Goal: Task Accomplishment & Management: Manage account settings

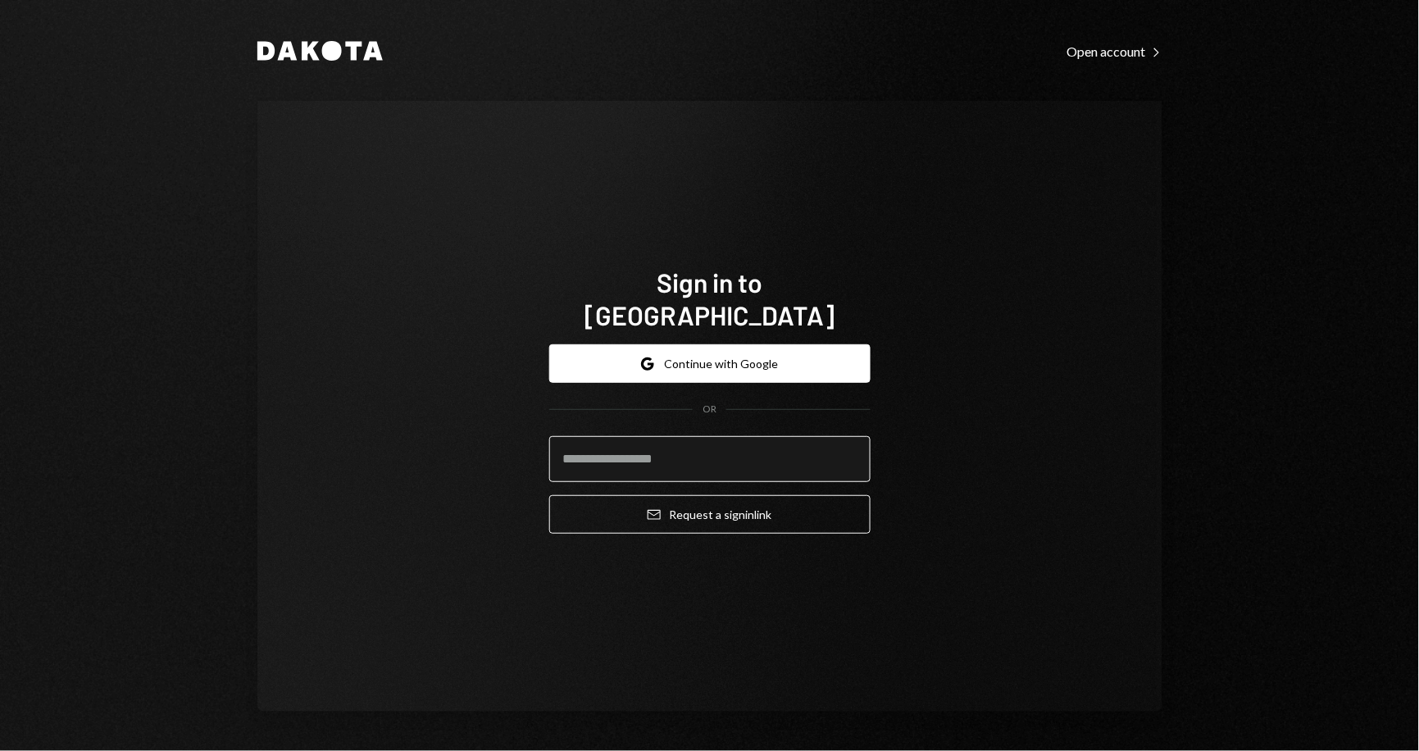
click at [637, 443] on input "email" at bounding box center [709, 459] width 321 height 46
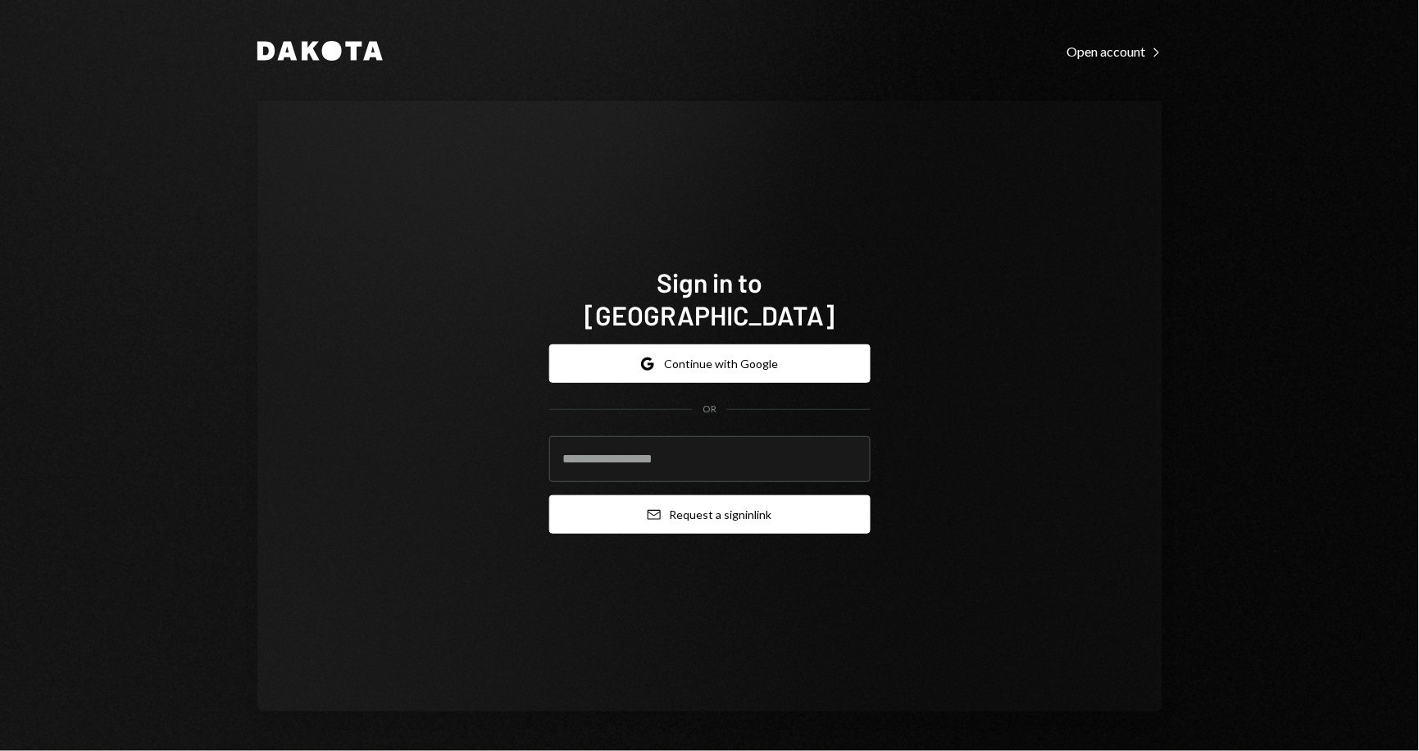
type input "**********"
click at [727, 495] on button "Email Request a sign in link" at bounding box center [709, 514] width 321 height 39
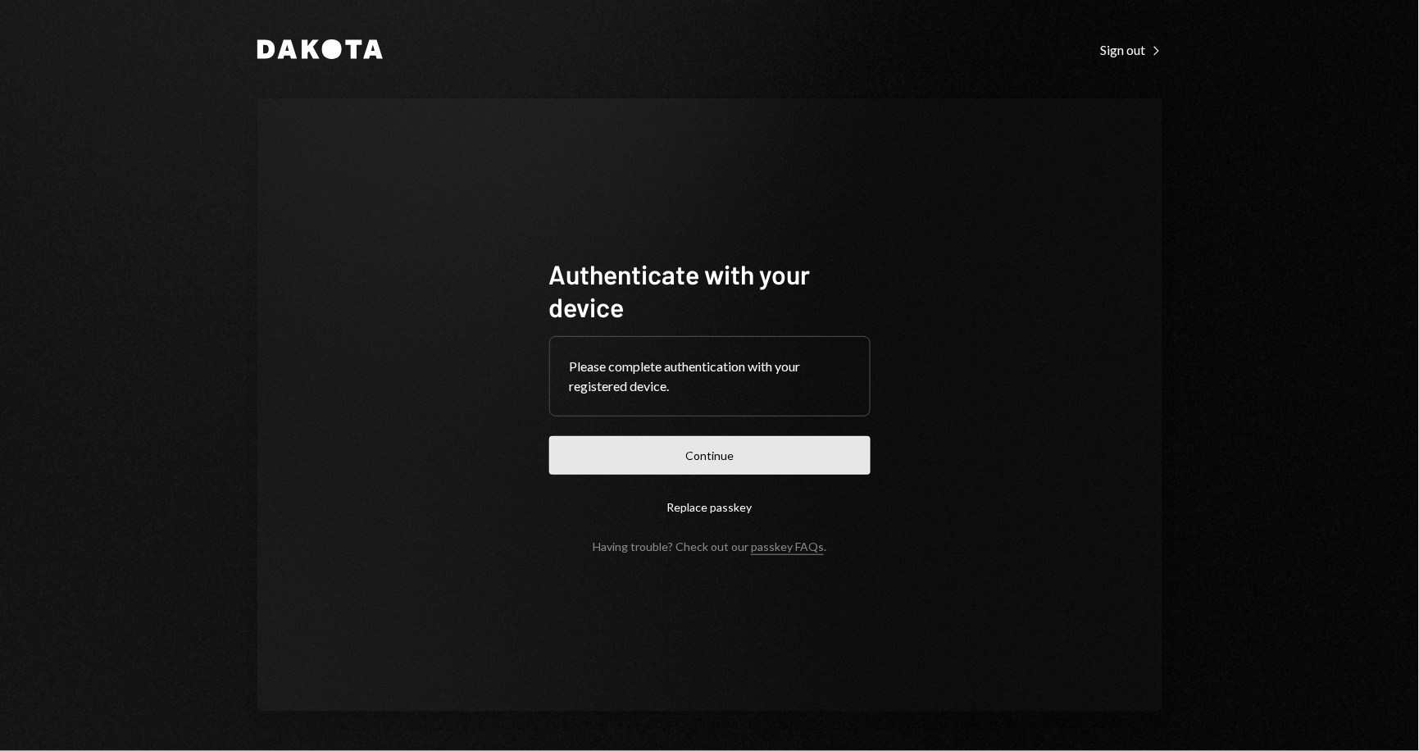
click at [718, 457] on button "Continue" at bounding box center [709, 455] width 321 height 39
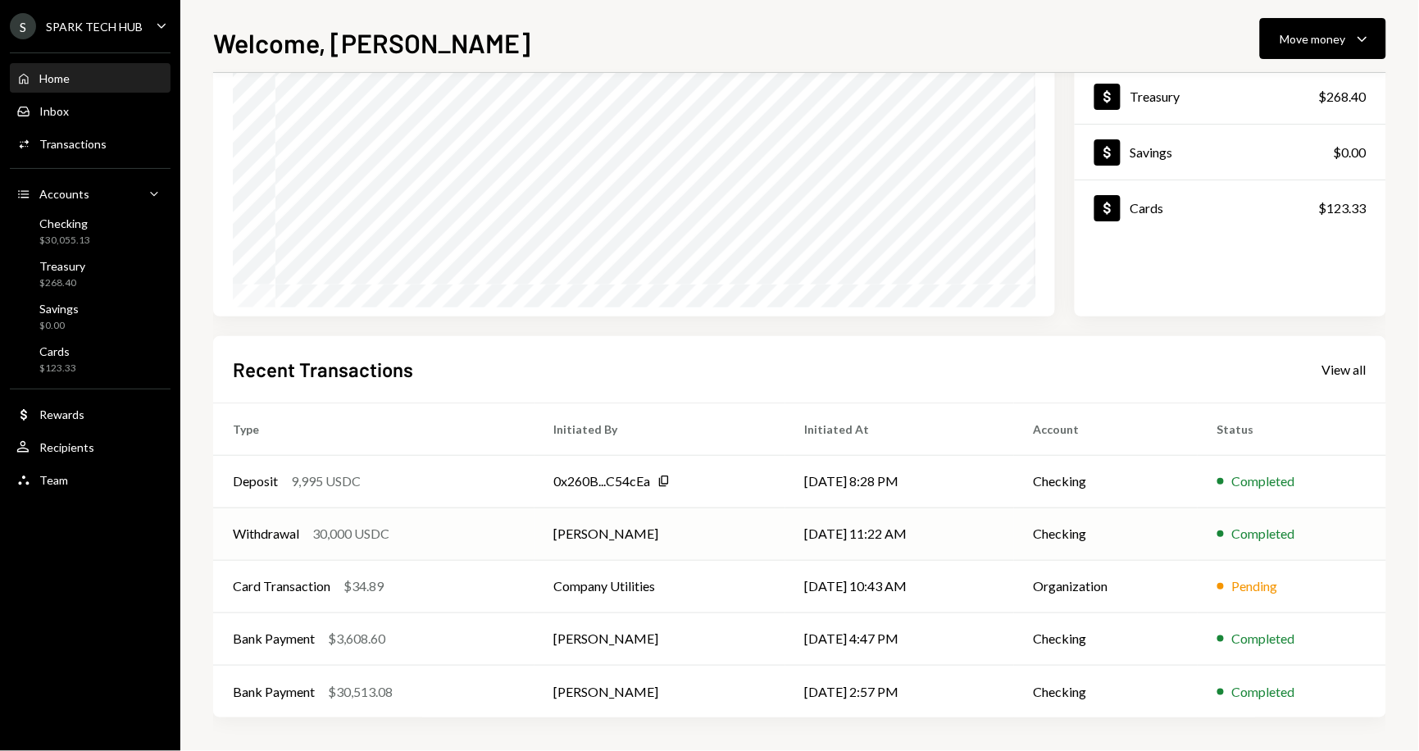
scroll to position [159, 0]
click at [1350, 366] on div "View all" at bounding box center [1344, 370] width 44 height 16
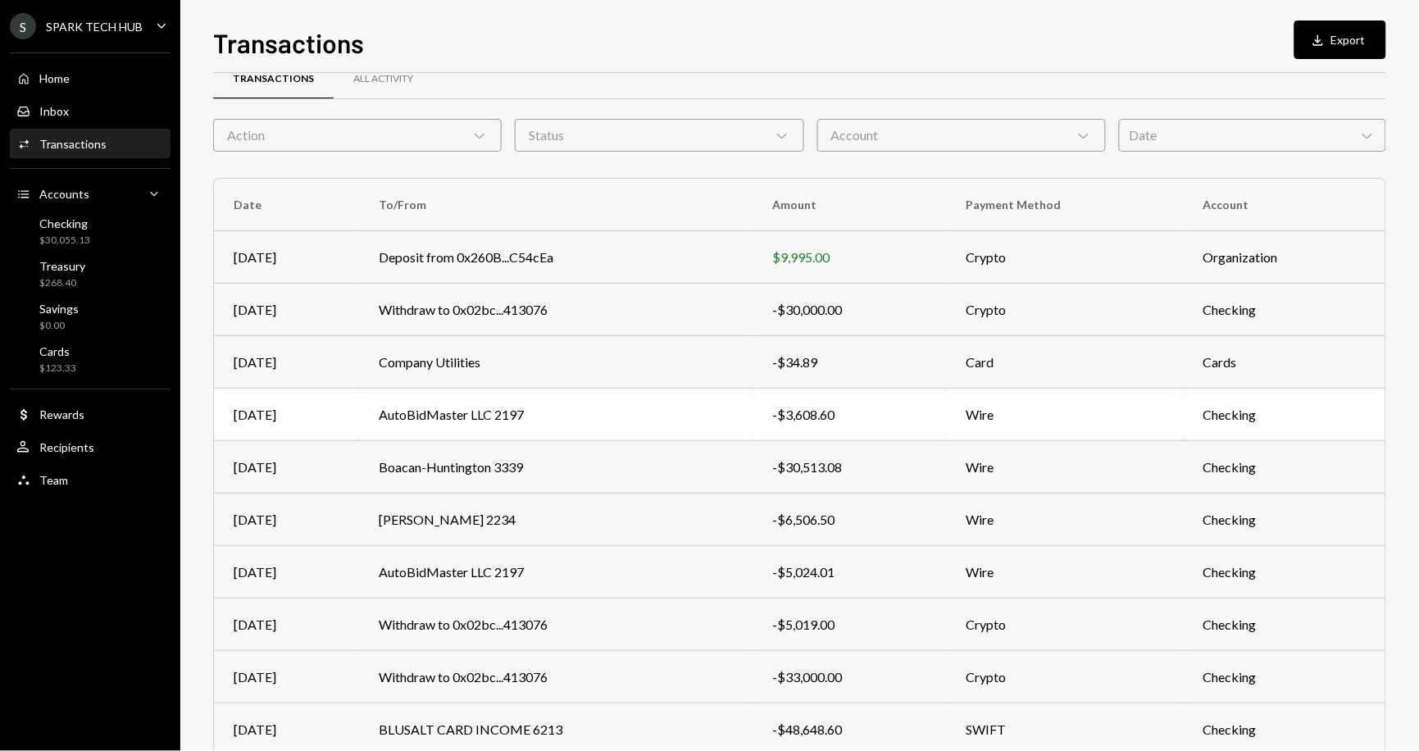
scroll to position [20, 0]
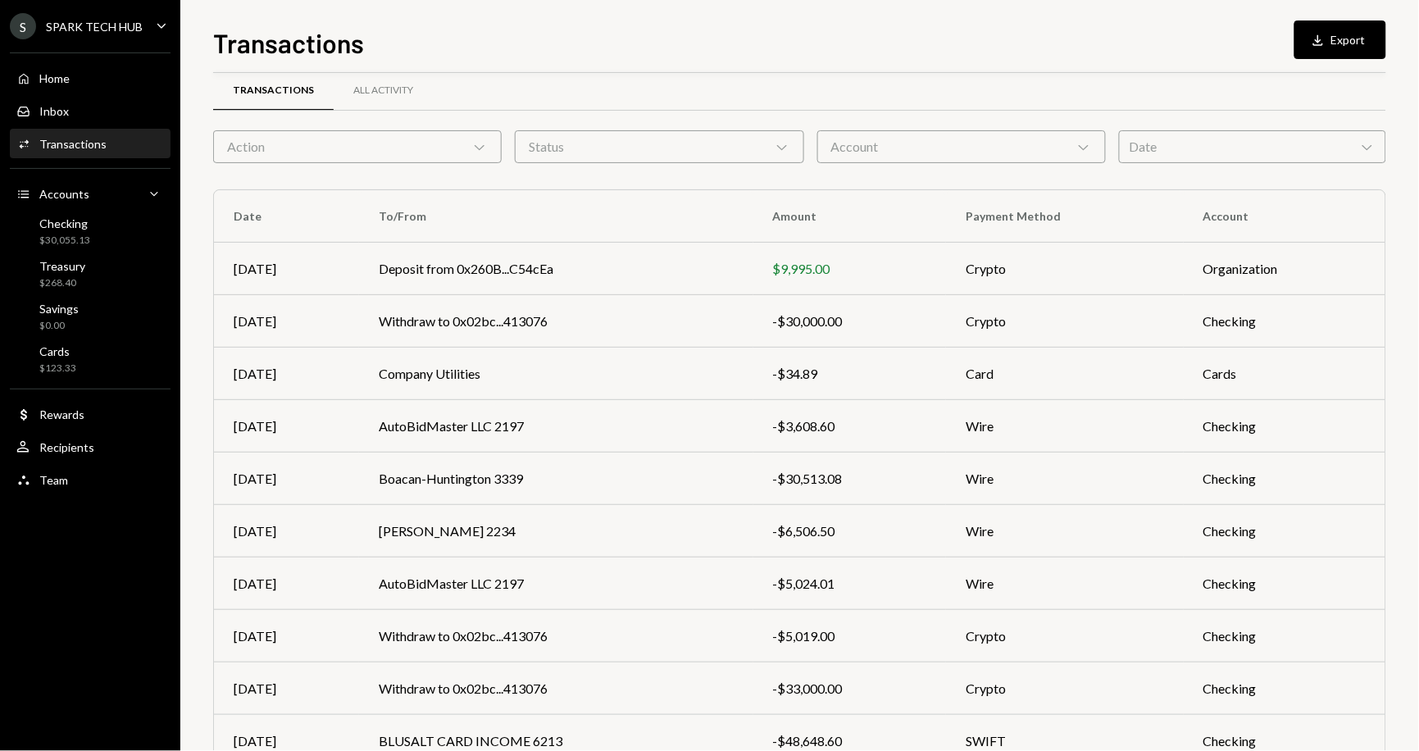
click at [482, 149] on icon "Chevron Down" at bounding box center [479, 147] width 16 height 16
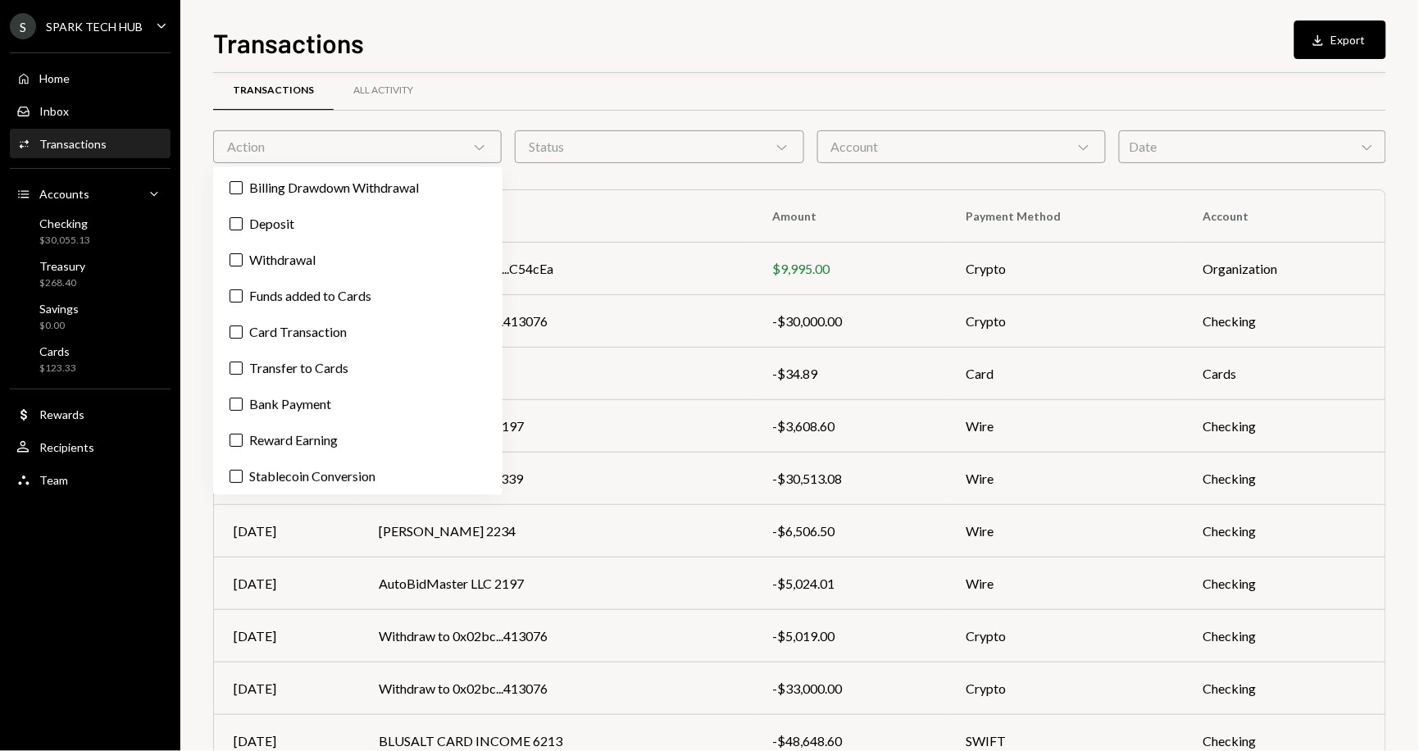
scroll to position [0, 0]
click at [234, 260] on button "Withdrawal" at bounding box center [235, 260] width 13 height 13
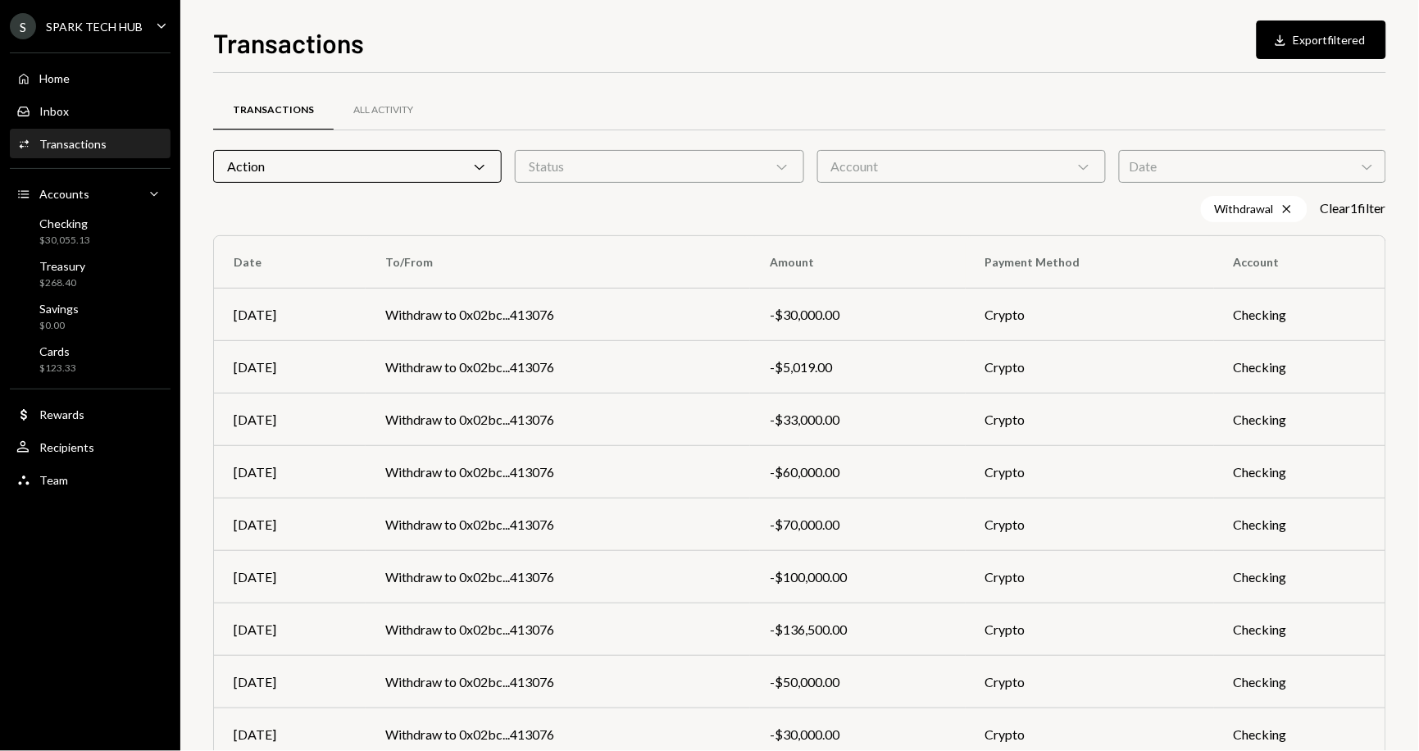
click at [654, 199] on div "Withdrawal Cross Clear 1 filter" at bounding box center [799, 209] width 1173 height 26
click at [511, 311] on td "Withdraw to 0x02bc...413076" at bounding box center [558, 314] width 385 height 52
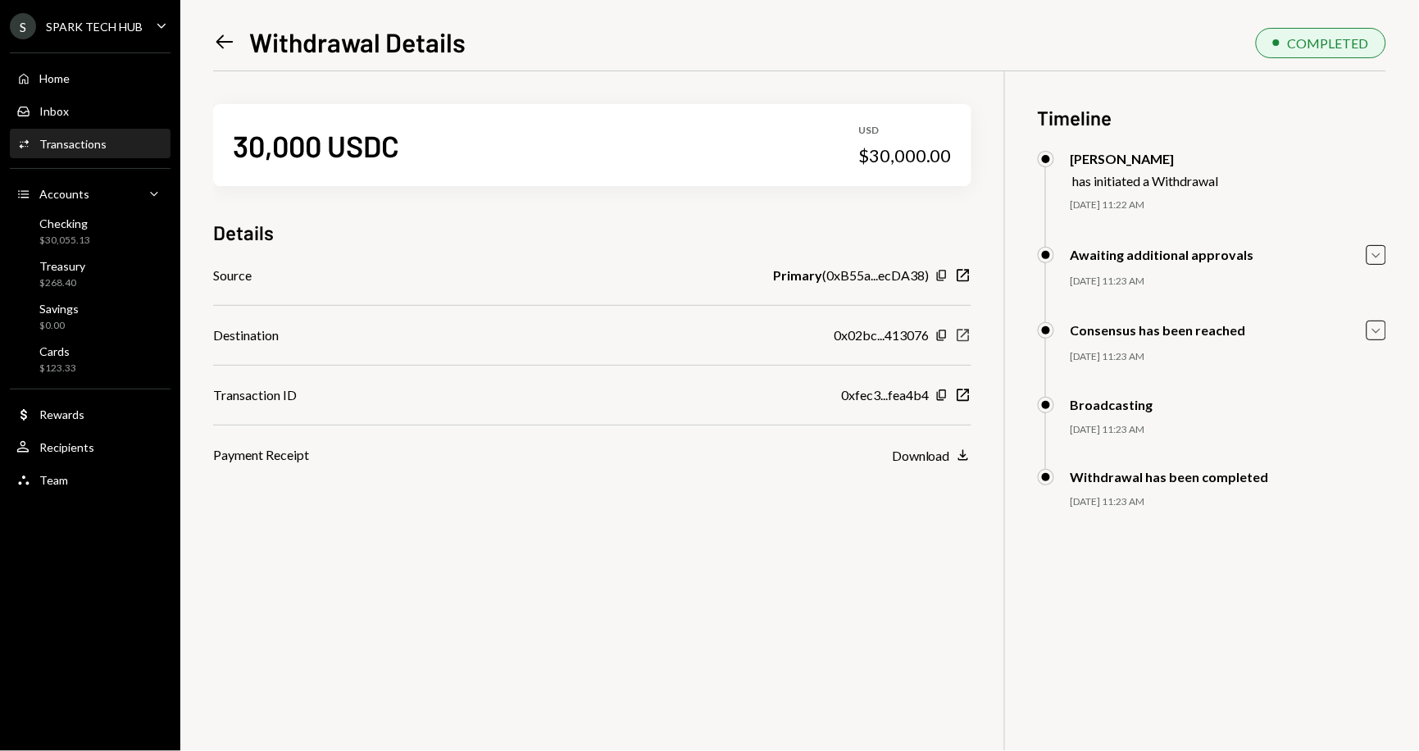
click at [961, 334] on icon "New Window" at bounding box center [963, 335] width 16 height 16
click at [65, 276] on div "$268.40" at bounding box center [62, 283] width 46 height 14
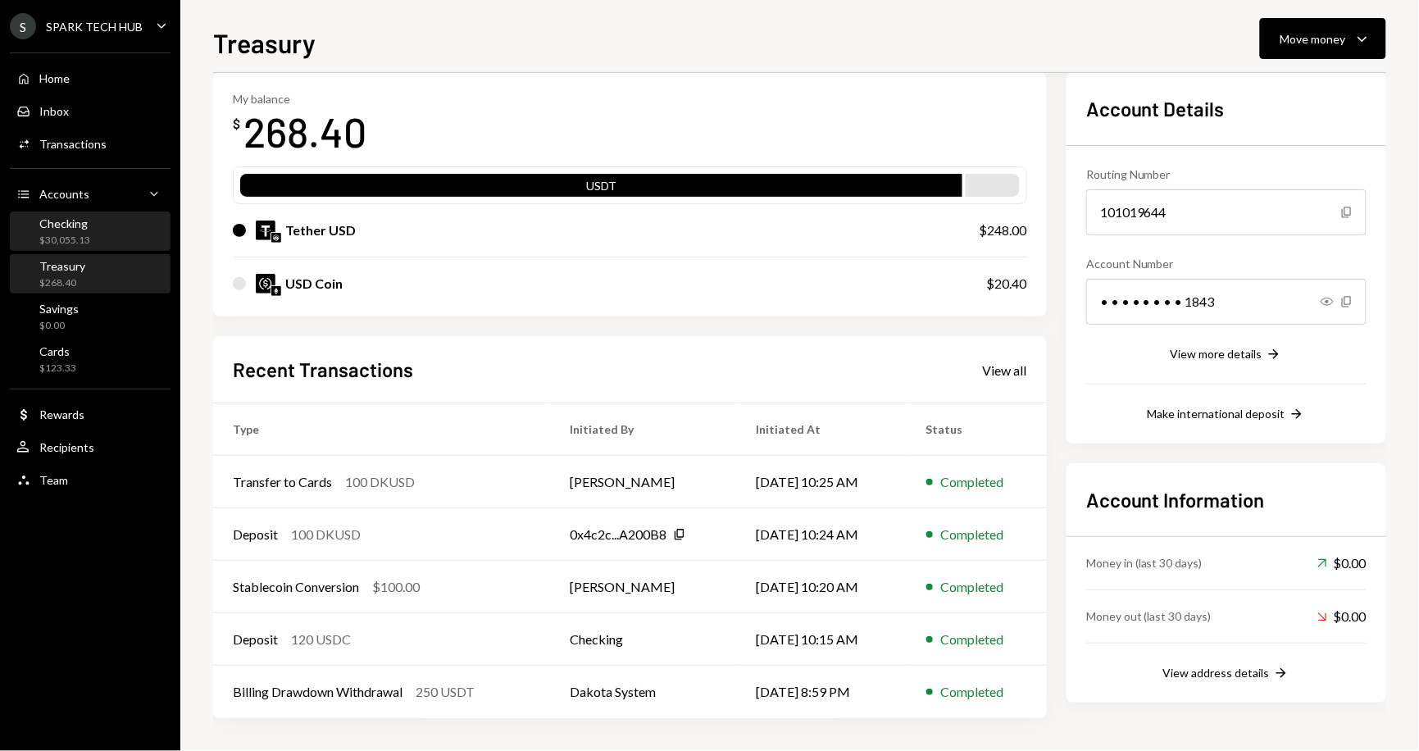
click at [57, 225] on div "Checking" at bounding box center [64, 223] width 51 height 14
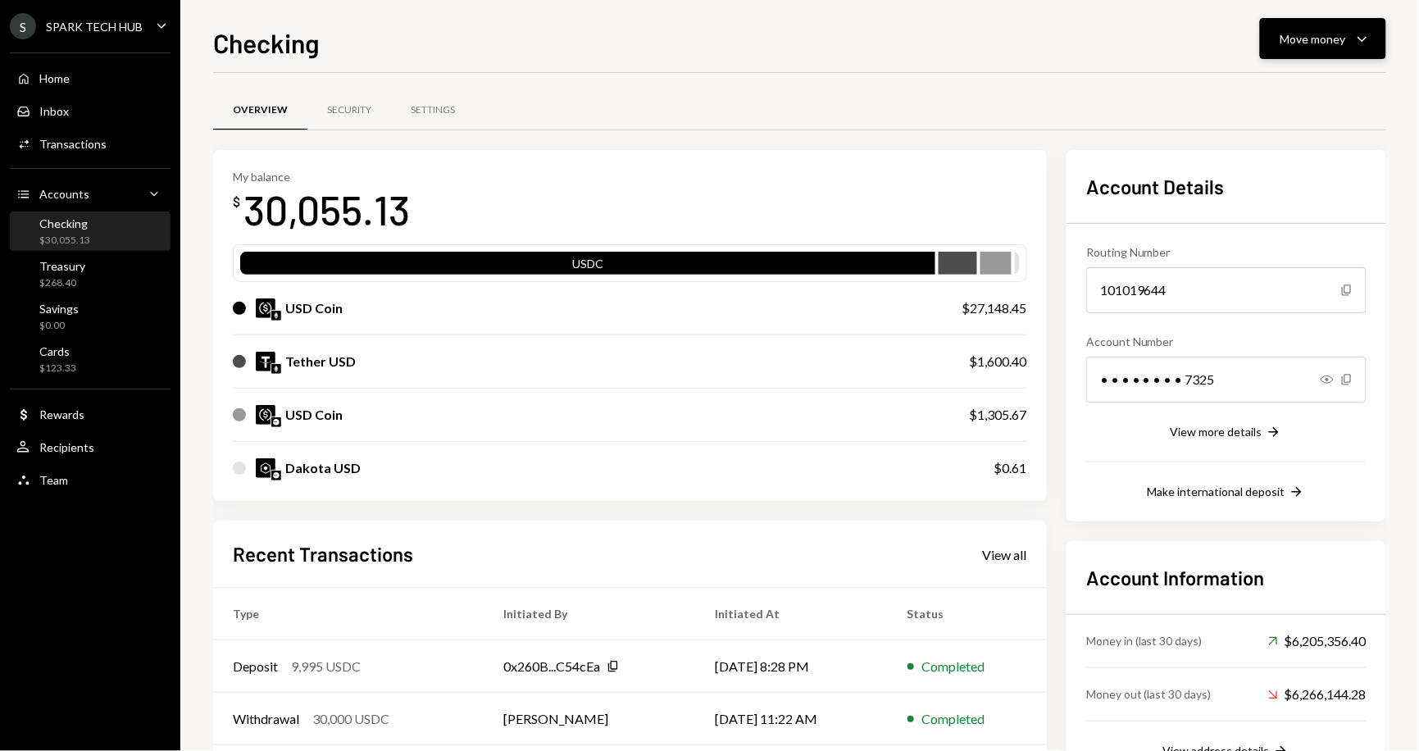
click at [1357, 36] on icon "Caret Down" at bounding box center [1362, 39] width 20 height 20
click at [1274, 130] on div "Transfer" at bounding box center [1311, 124] width 120 height 17
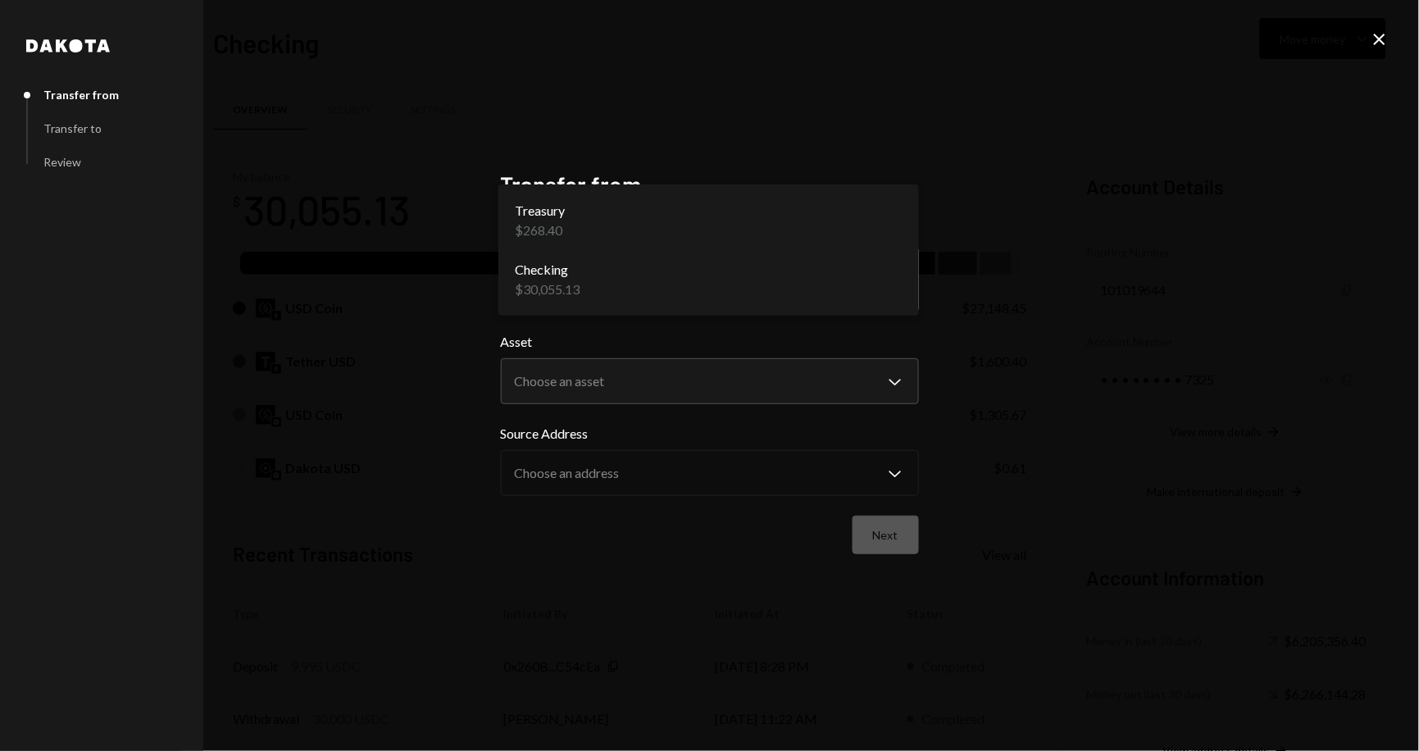
click at [894, 278] on body "S SPARK TECH HUB Caret Down Home Home Inbox Inbox Activities Transactions Accou…" at bounding box center [709, 375] width 1419 height 751
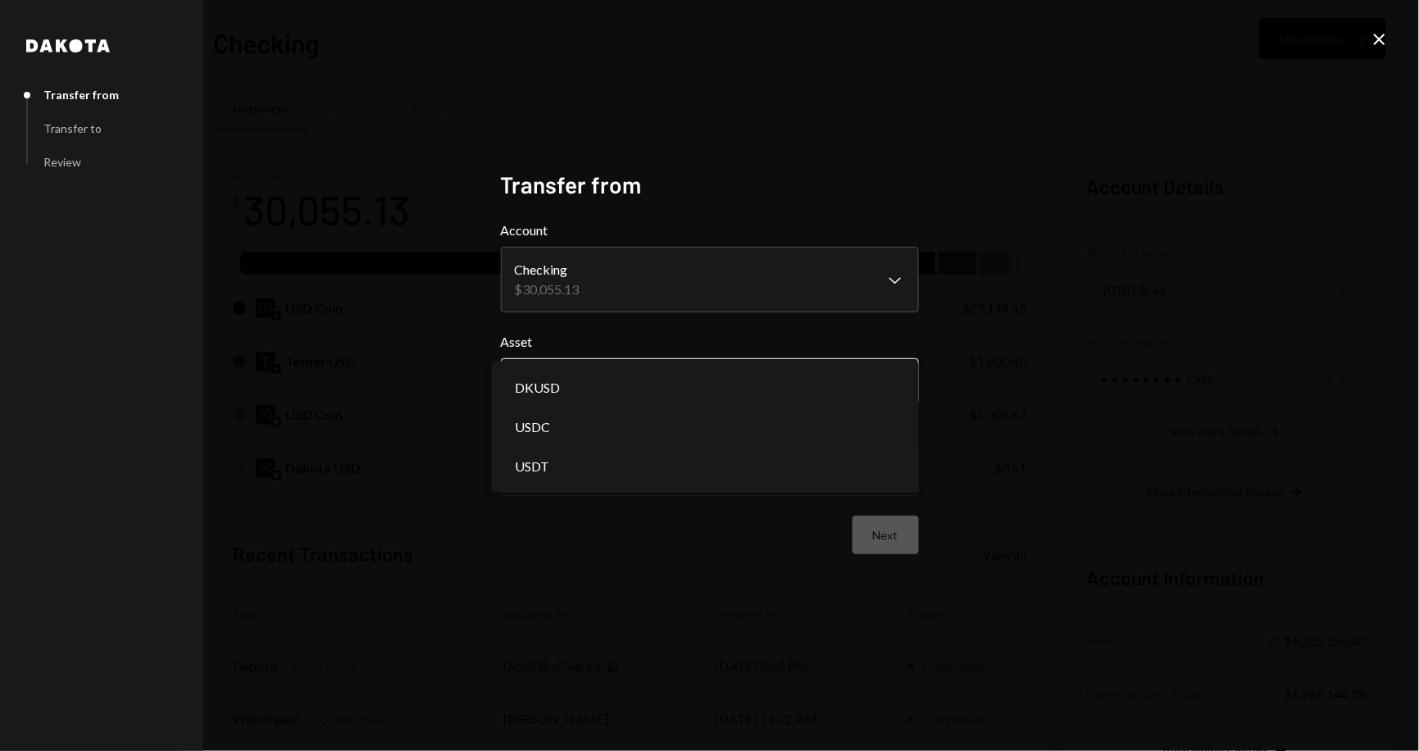
click at [908, 390] on body "S SPARK TECH HUB Caret Down Home Home Inbox Inbox Activities Transactions Accou…" at bounding box center [709, 375] width 1419 height 751
select select "****"
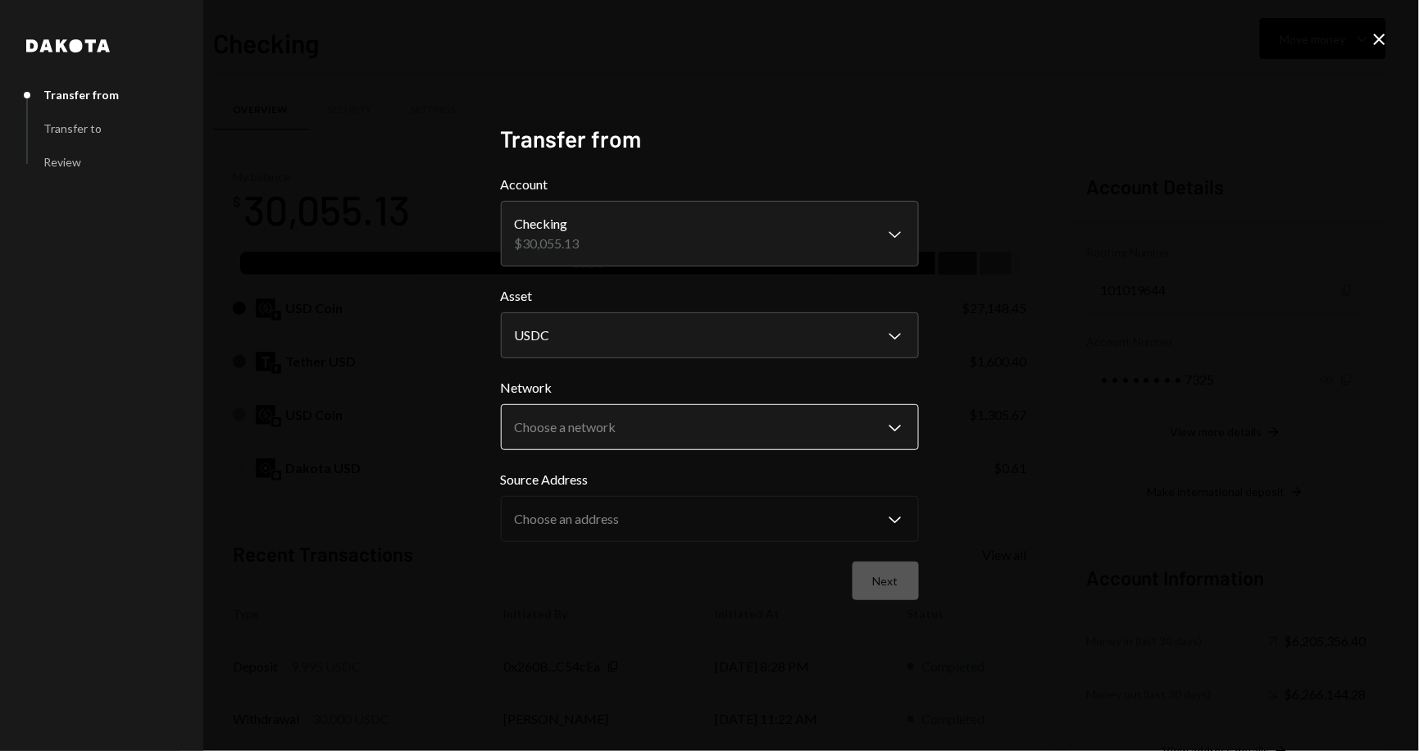
click at [892, 429] on body "S SPARK TECH HUB Caret Down Home Home Inbox Inbox Activities Transactions Accou…" at bounding box center [709, 375] width 1419 height 751
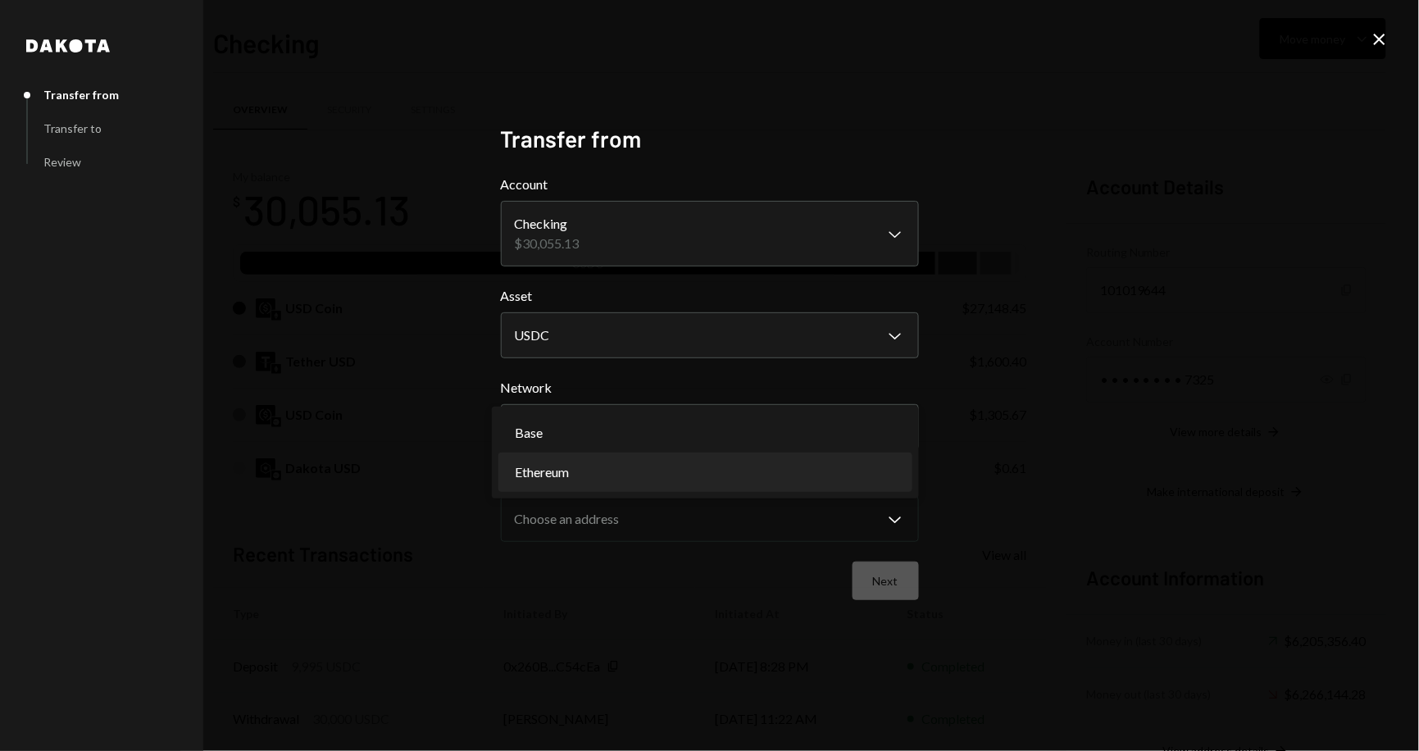
select select "**********"
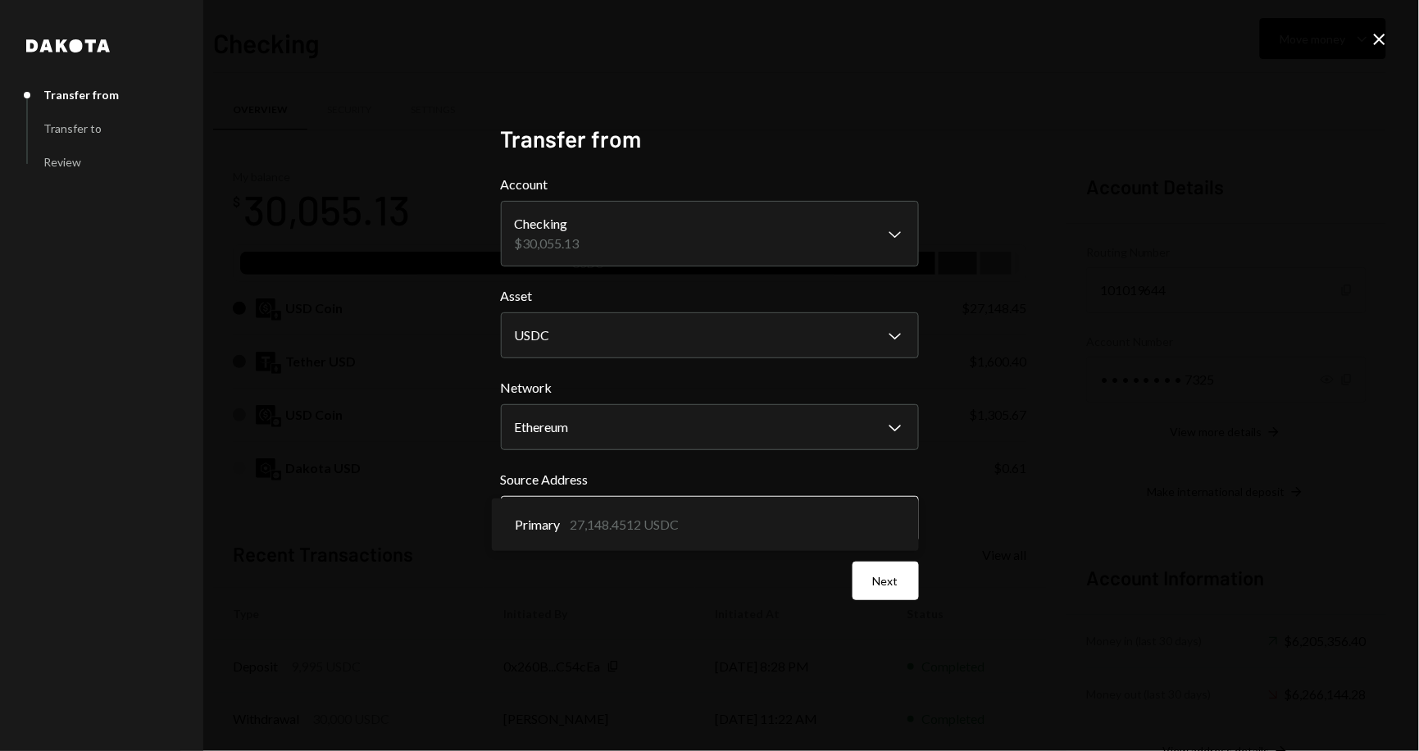
click at [897, 520] on body "S SPARK TECH HUB Caret Down Home Home Inbox Inbox Activities Transactions Accou…" at bounding box center [709, 375] width 1419 height 751
click at [895, 581] on button "Next" at bounding box center [885, 580] width 66 height 39
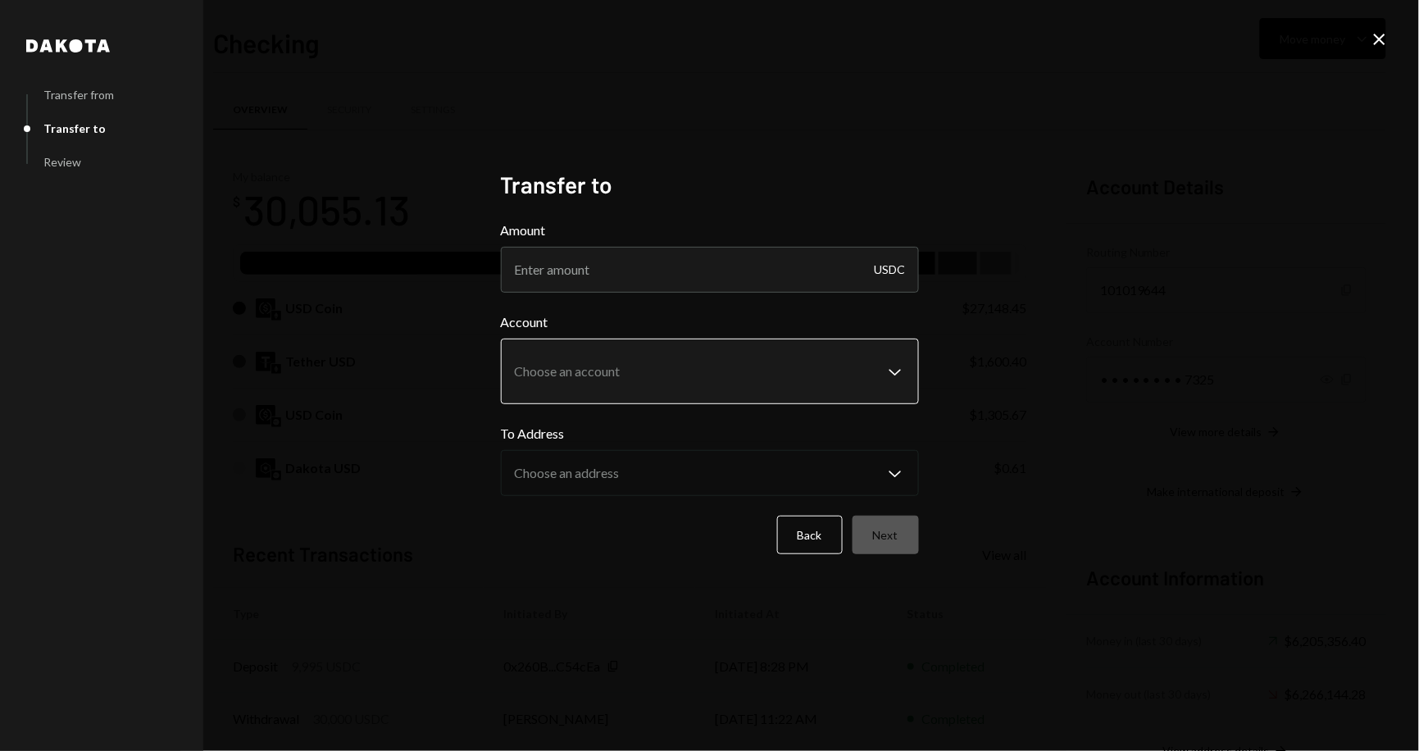
click at [897, 369] on body "S SPARK TECH HUB Caret Down Home Home Inbox Inbox Activities Transactions Accou…" at bounding box center [709, 375] width 1419 height 751
click at [1009, 345] on div "**********" at bounding box center [709, 375] width 1419 height 751
click at [817, 548] on button "Back" at bounding box center [810, 534] width 66 height 39
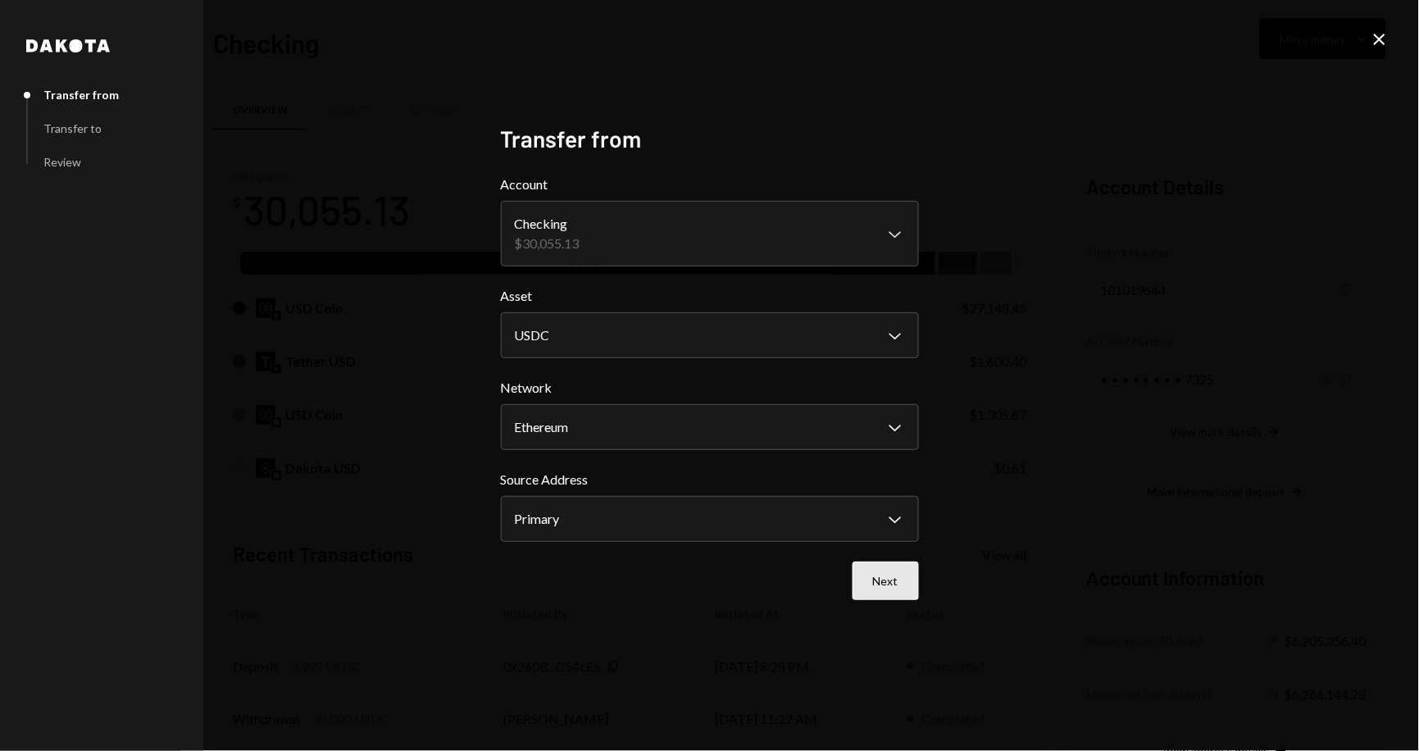
click at [870, 569] on button "Next" at bounding box center [885, 580] width 66 height 39
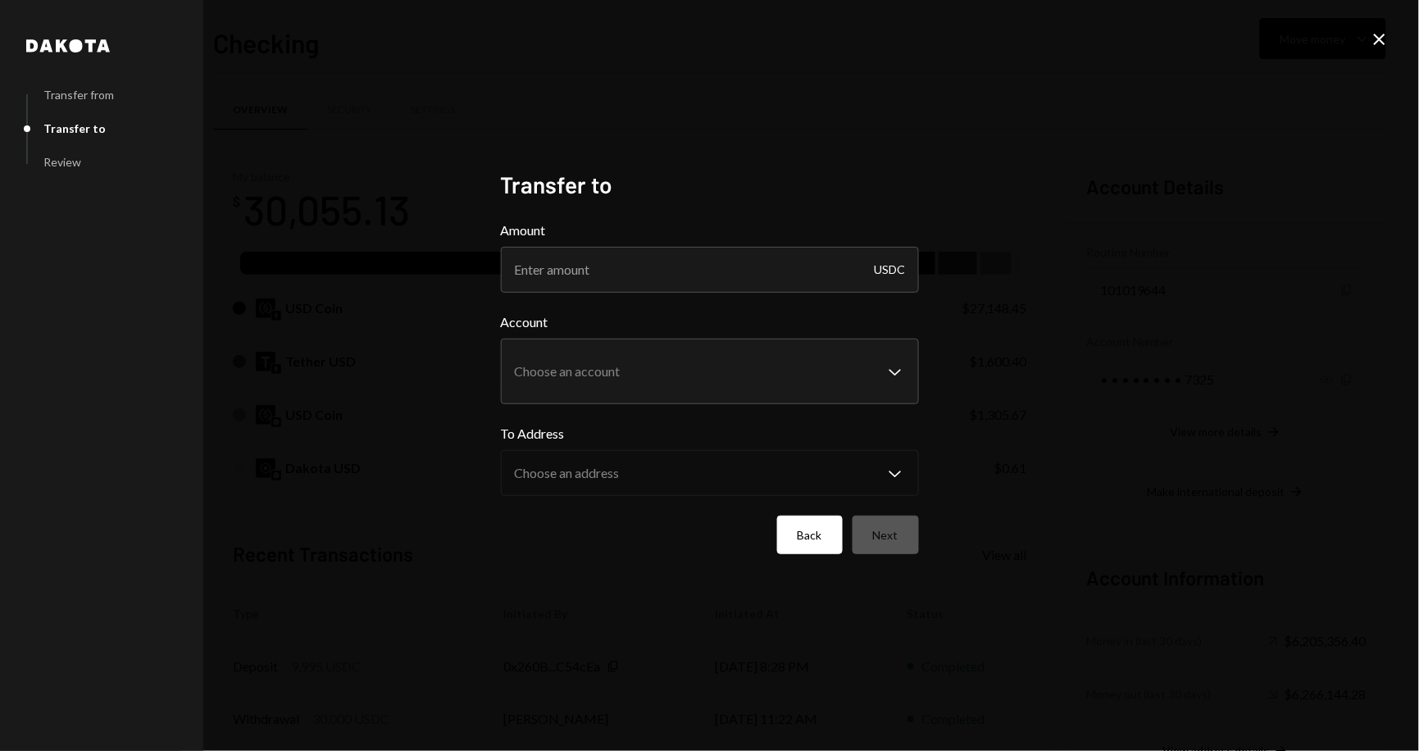
click at [797, 540] on button "Back" at bounding box center [810, 534] width 66 height 39
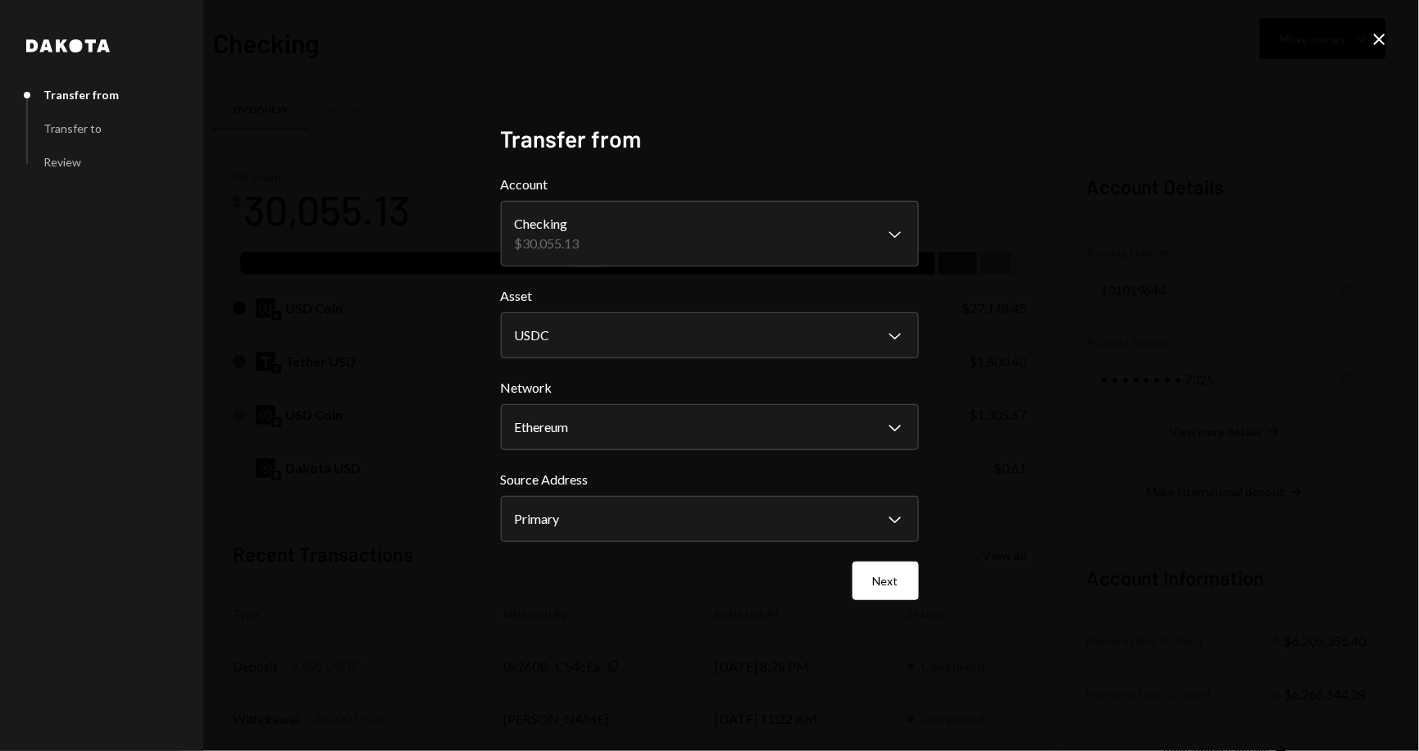
click at [1378, 35] on icon "Close" at bounding box center [1379, 40] width 20 height 20
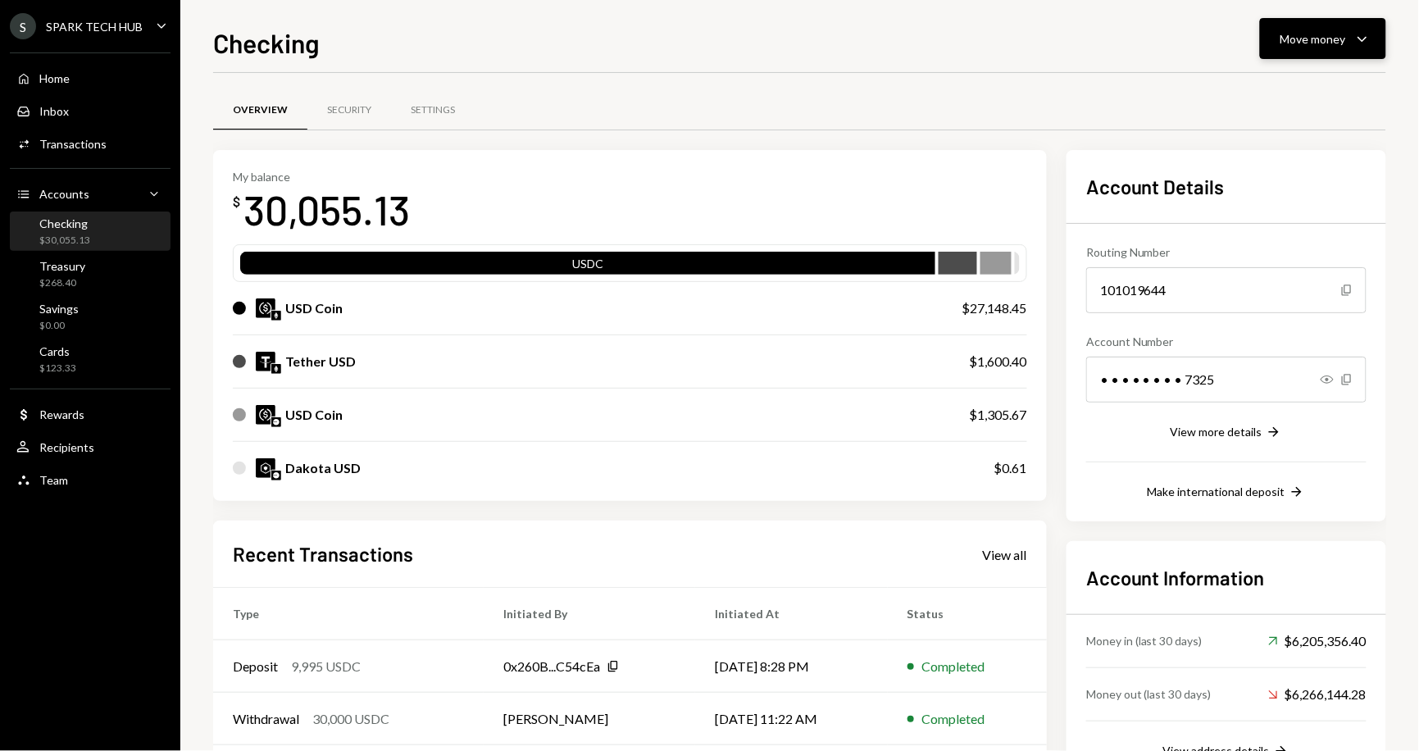
click at [1326, 46] on div "Move money" at bounding box center [1313, 38] width 66 height 17
click at [1265, 93] on div "Send" at bounding box center [1311, 87] width 120 height 17
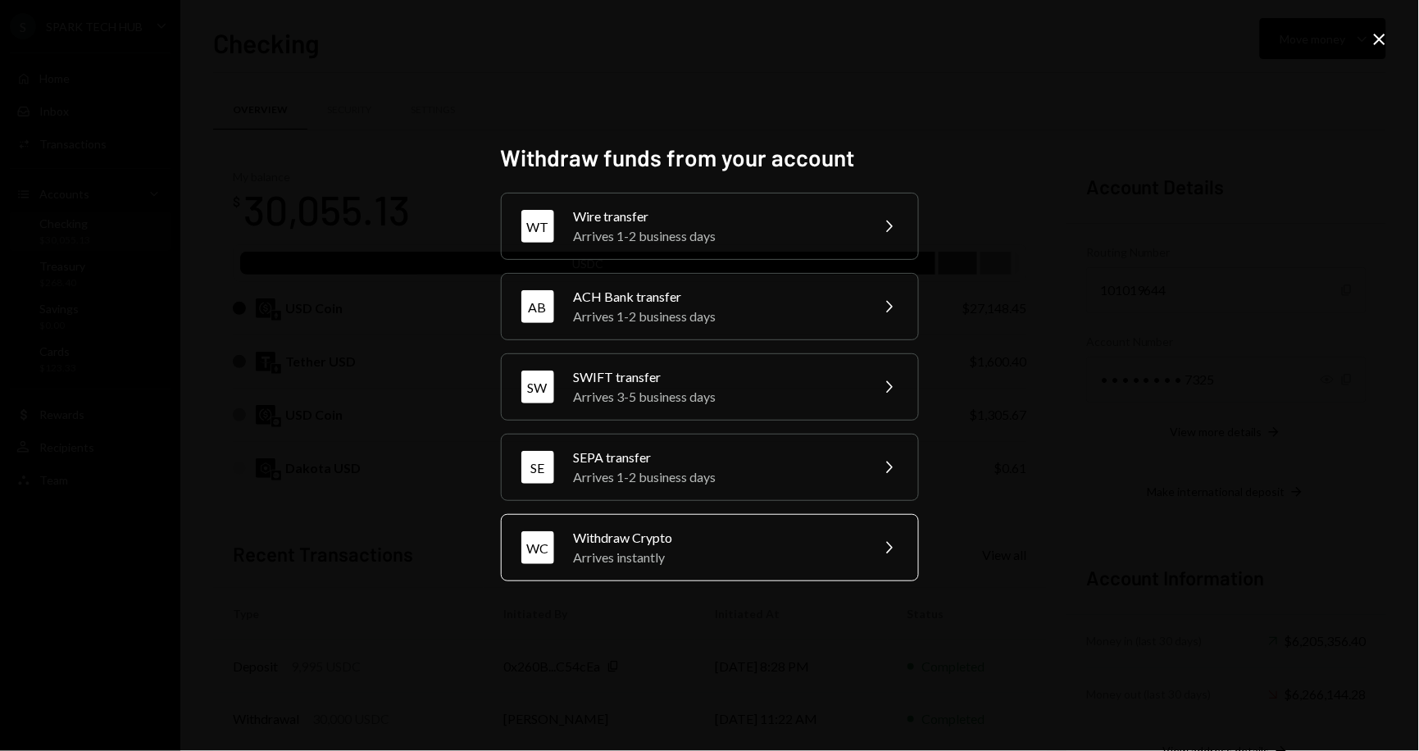
click at [752, 538] on div "Withdraw Crypto" at bounding box center [716, 538] width 285 height 20
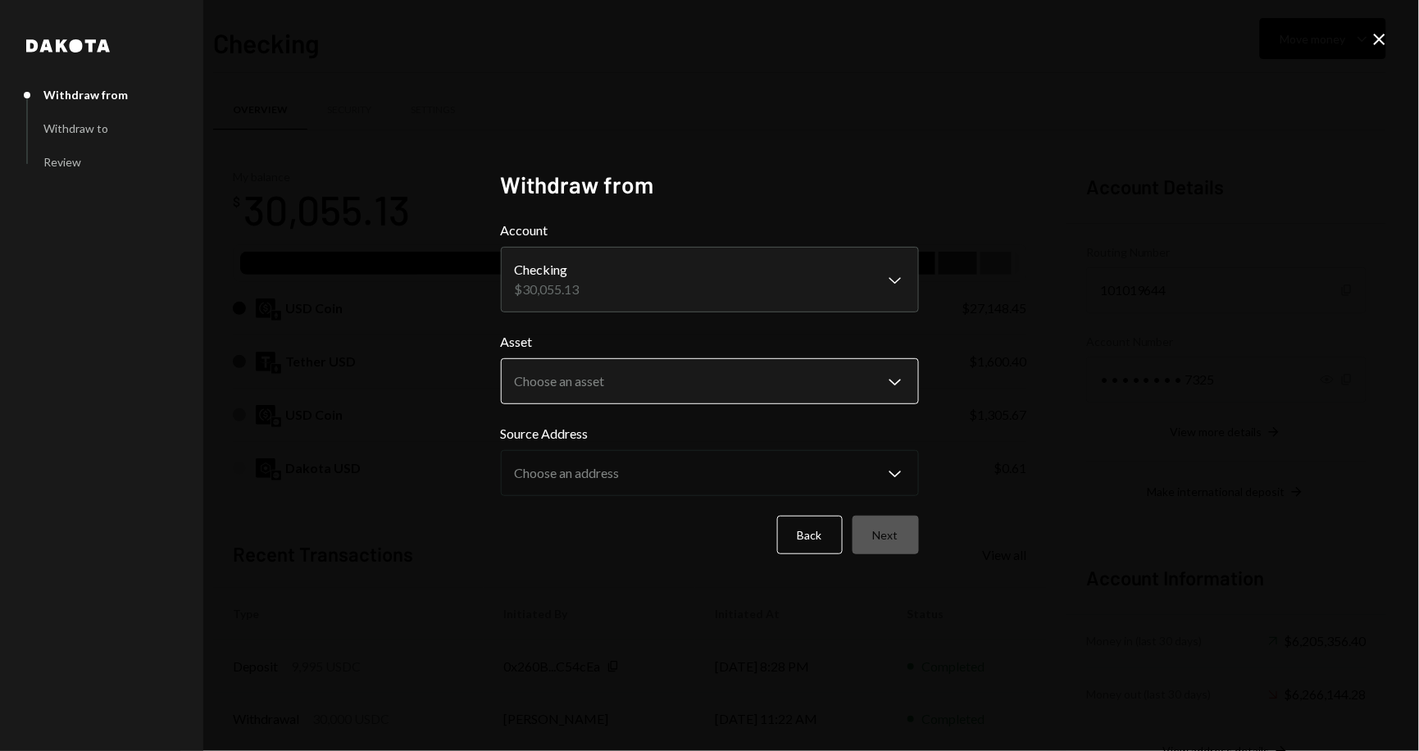
click at [892, 381] on body "S SPARK TECH HUB Caret Down Home Home Inbox Inbox Activities Transactions Accou…" at bounding box center [709, 375] width 1419 height 751
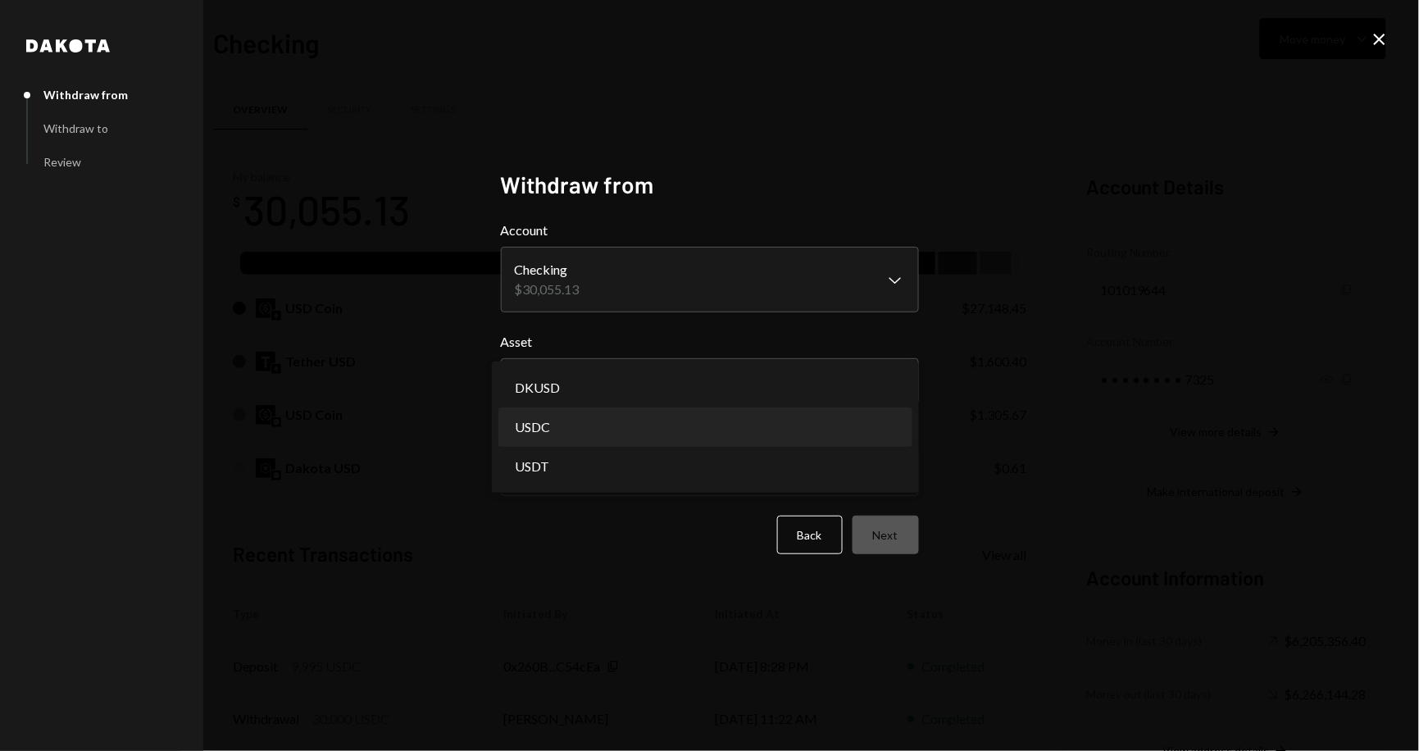
select select "****"
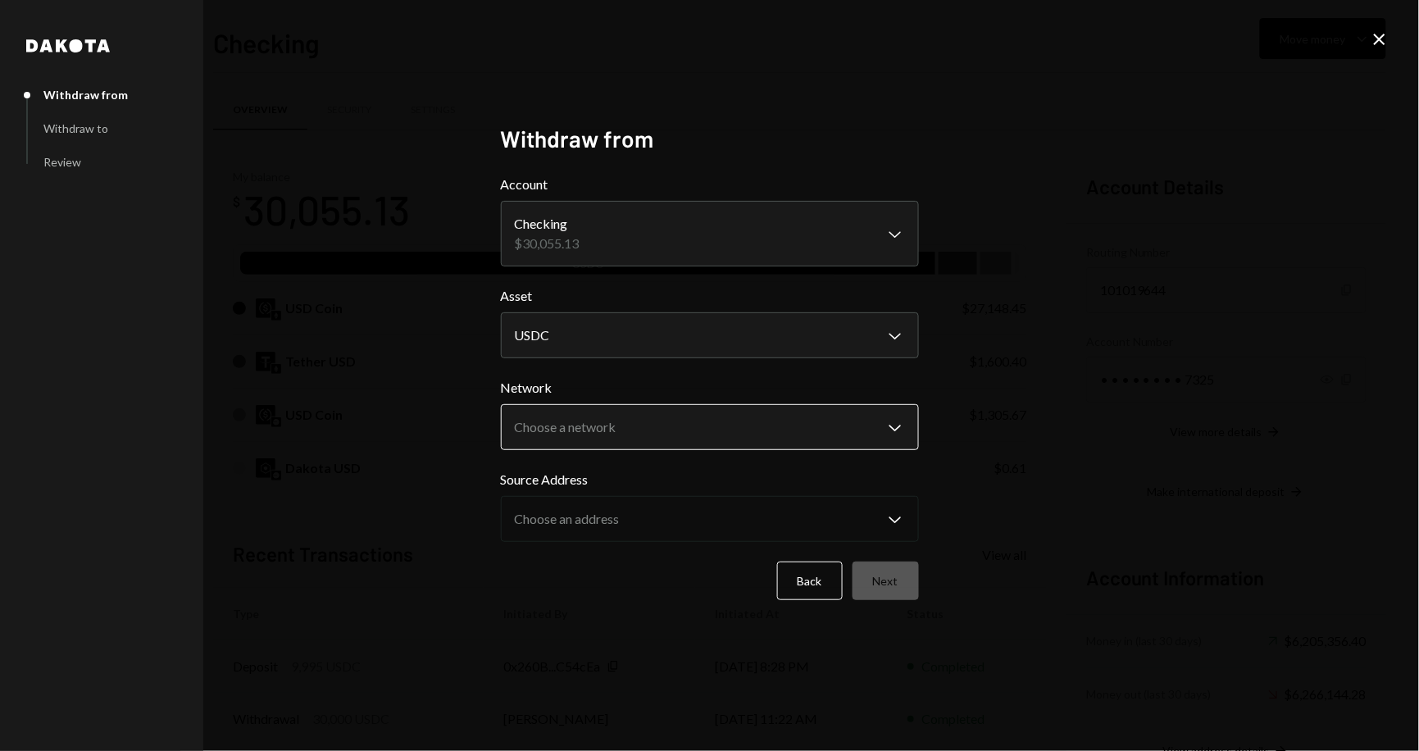
click at [884, 440] on body "S SPARK TECH HUB Caret Down Home Home Inbox Inbox Activities Transactions Accou…" at bounding box center [709, 375] width 1419 height 751
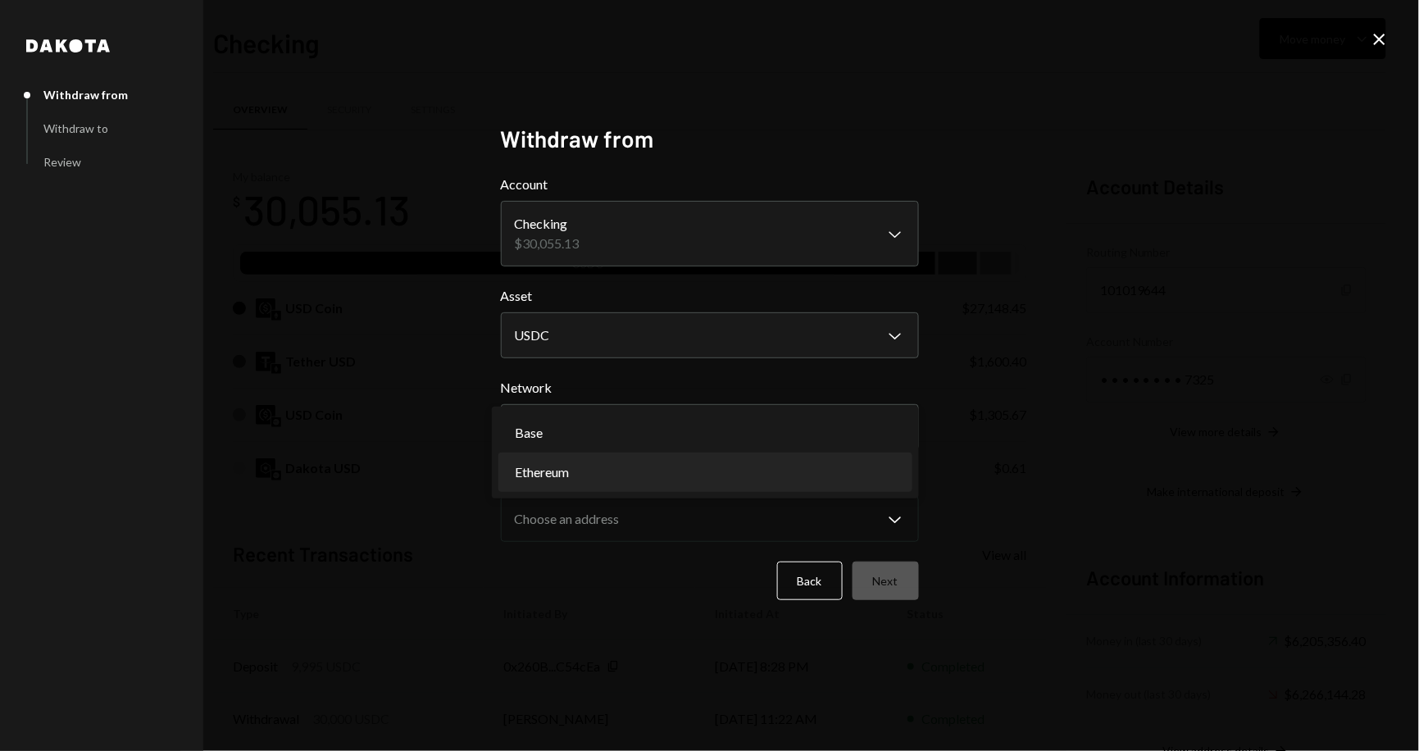
select select "**********"
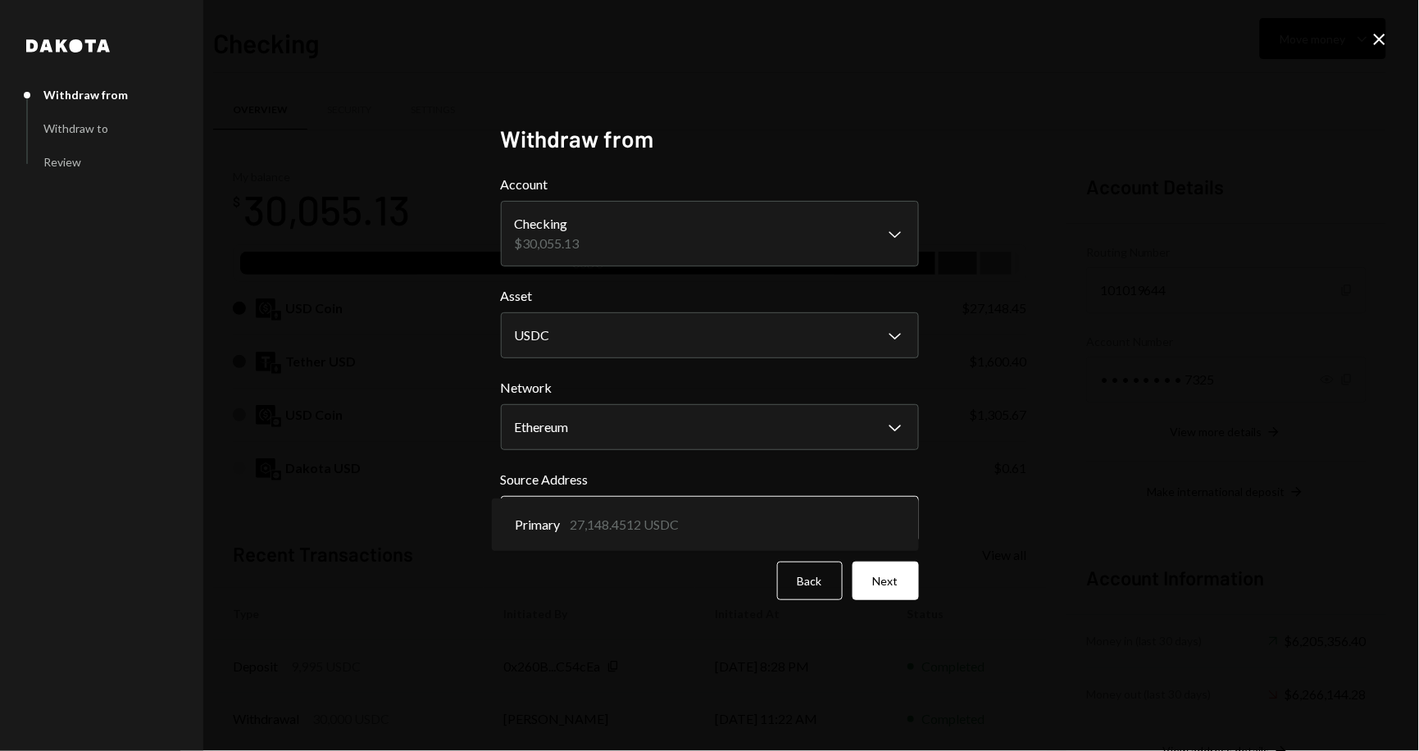
click at [905, 518] on body "S SPARK TECH HUB Caret Down Home Home Inbox Inbox Activities Transactions Accou…" at bounding box center [709, 375] width 1419 height 751
click at [1015, 497] on div "**********" at bounding box center [709, 375] width 1419 height 751
click at [895, 586] on button "Next" at bounding box center [885, 580] width 66 height 39
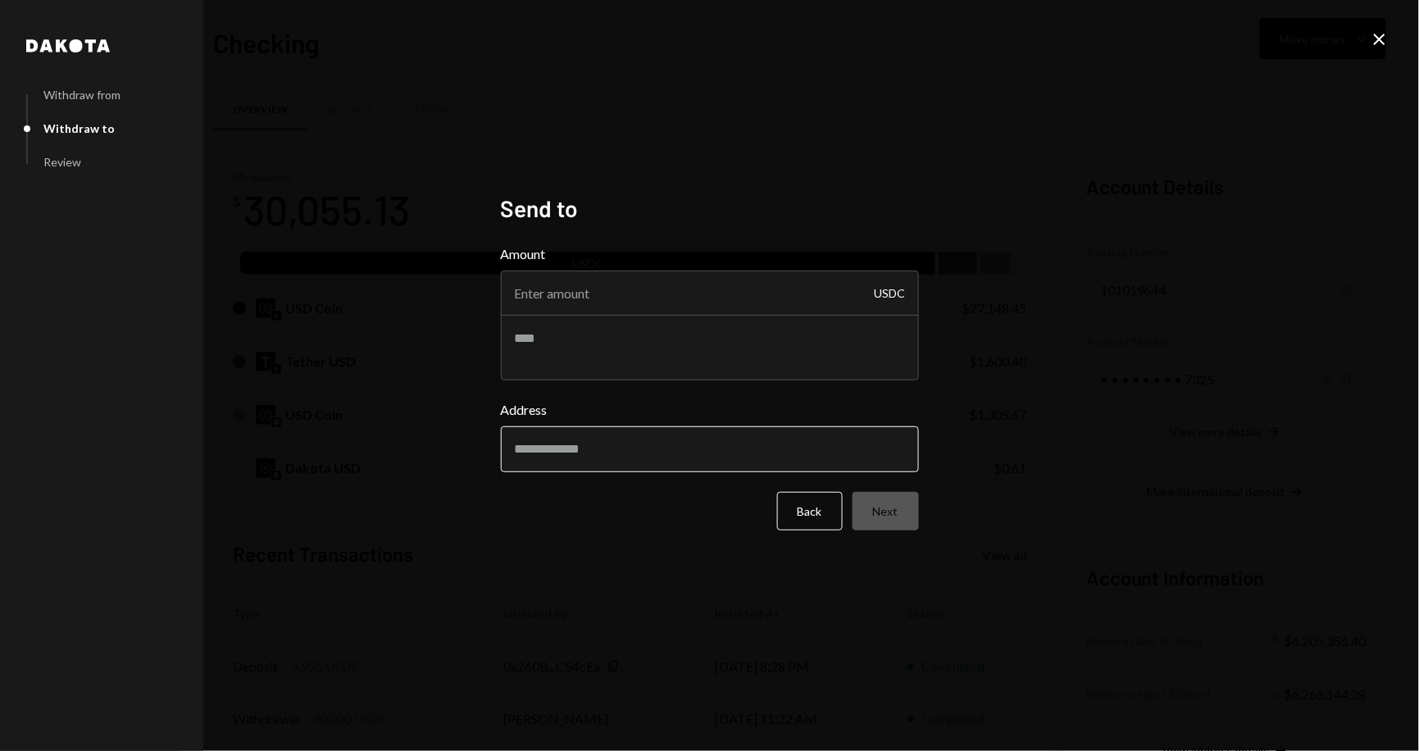
click at [812, 457] on input "Address" at bounding box center [710, 449] width 418 height 46
click at [786, 354] on textarea at bounding box center [710, 348] width 418 height 66
